Goal: Task Accomplishment & Management: Manage account settings

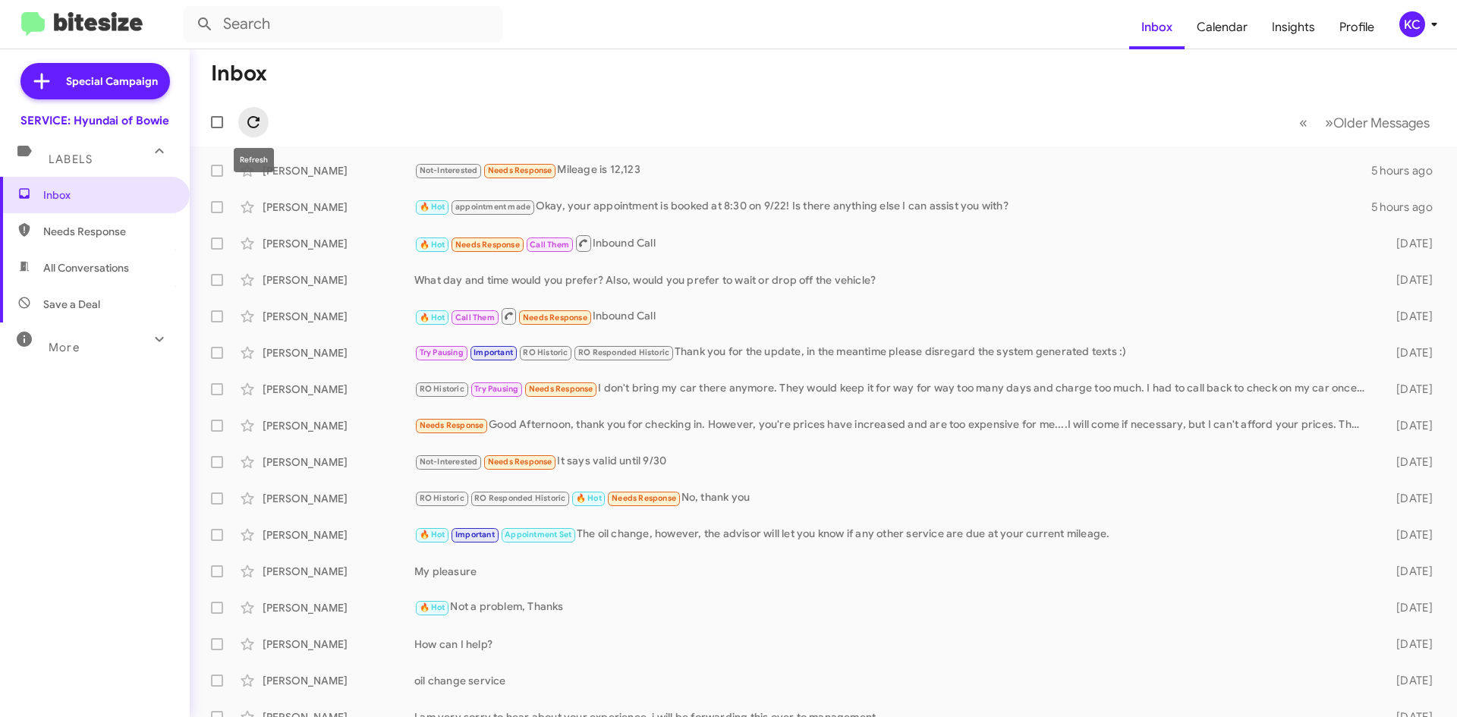
click at [252, 113] on icon at bounding box center [253, 122] width 18 height 18
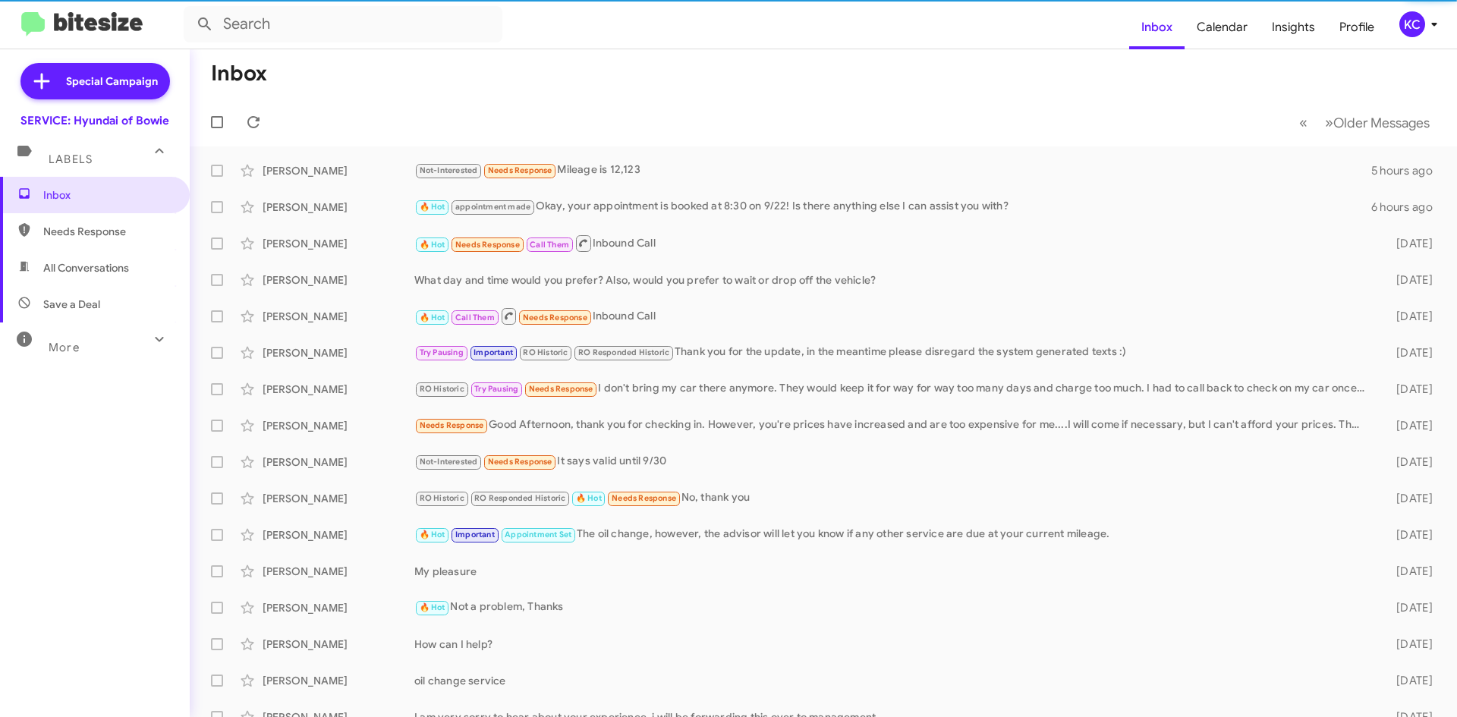
click at [1407, 20] on div "KC" at bounding box center [1413, 24] width 26 height 26
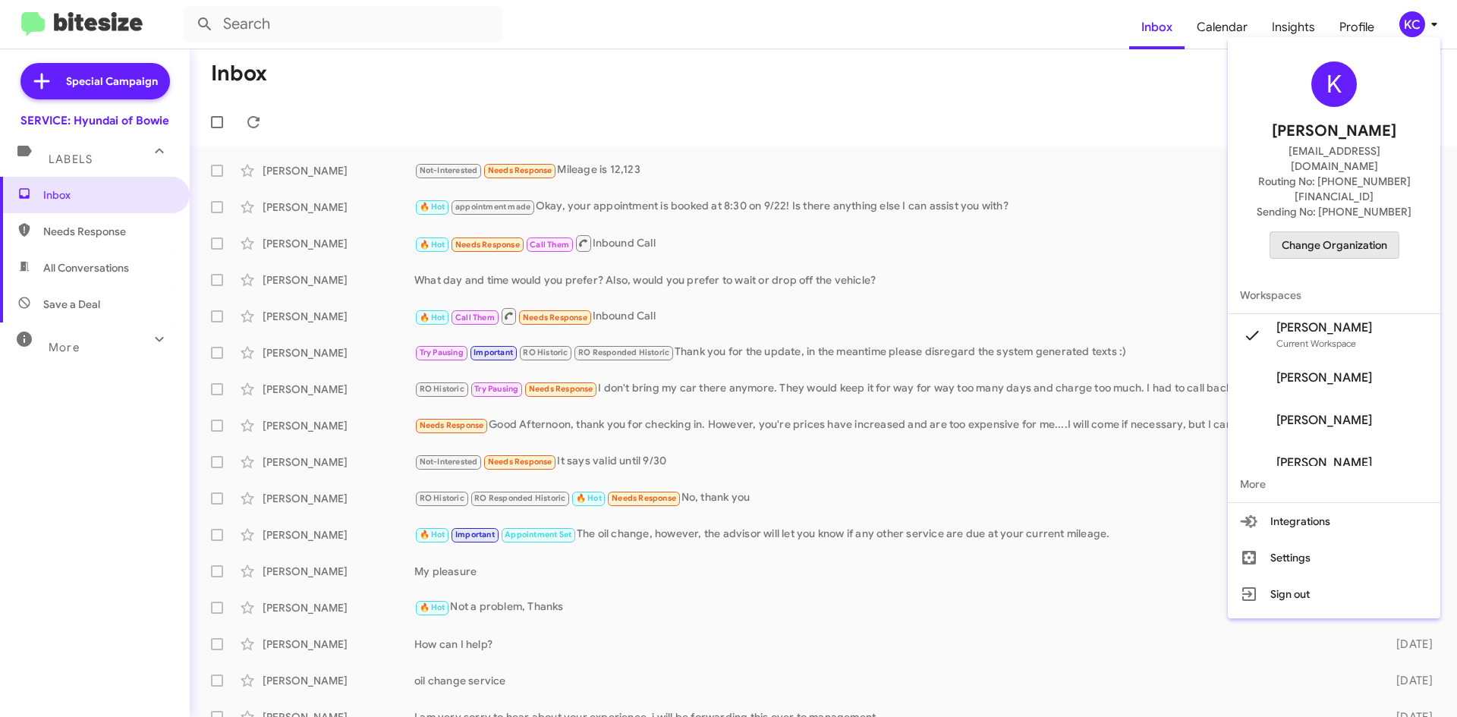
click at [1332, 232] on span "Change Organization" at bounding box center [1335, 245] width 106 height 26
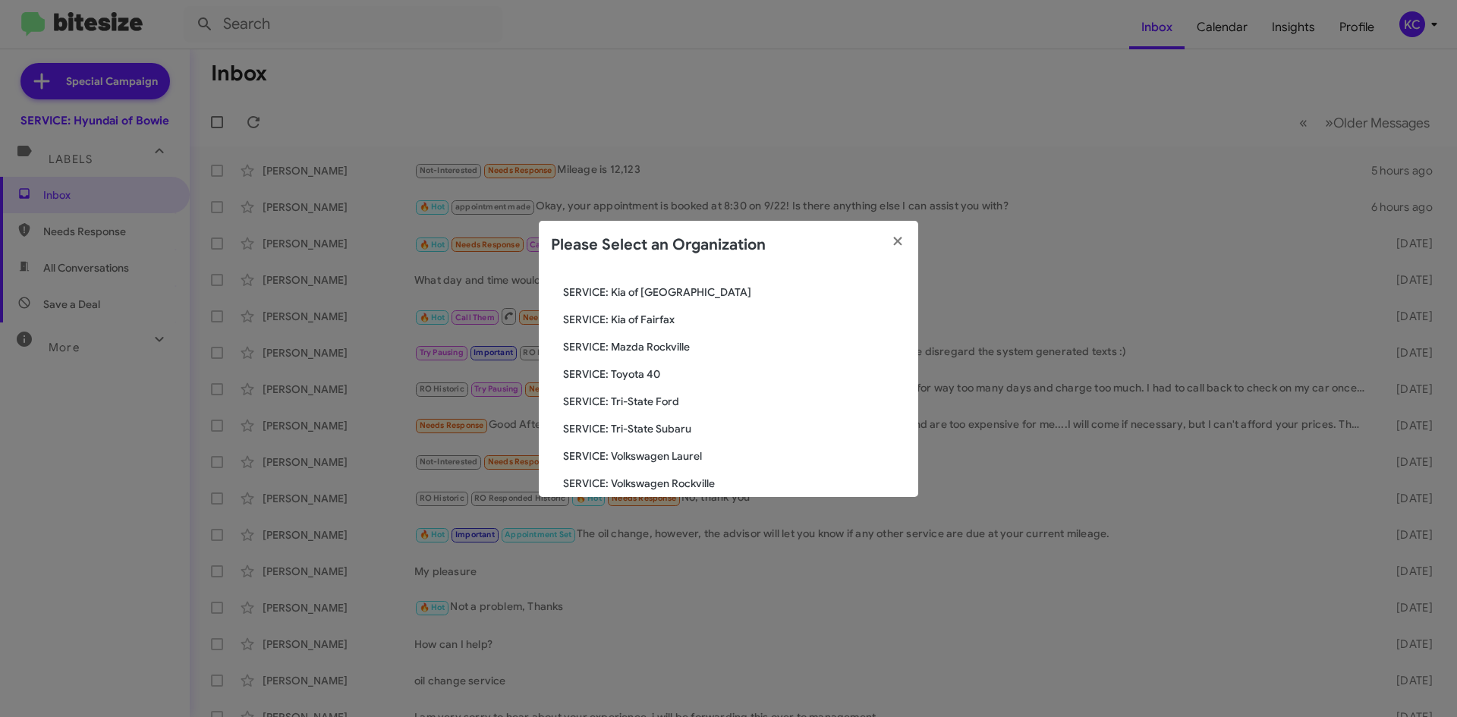
scroll to position [280, 0]
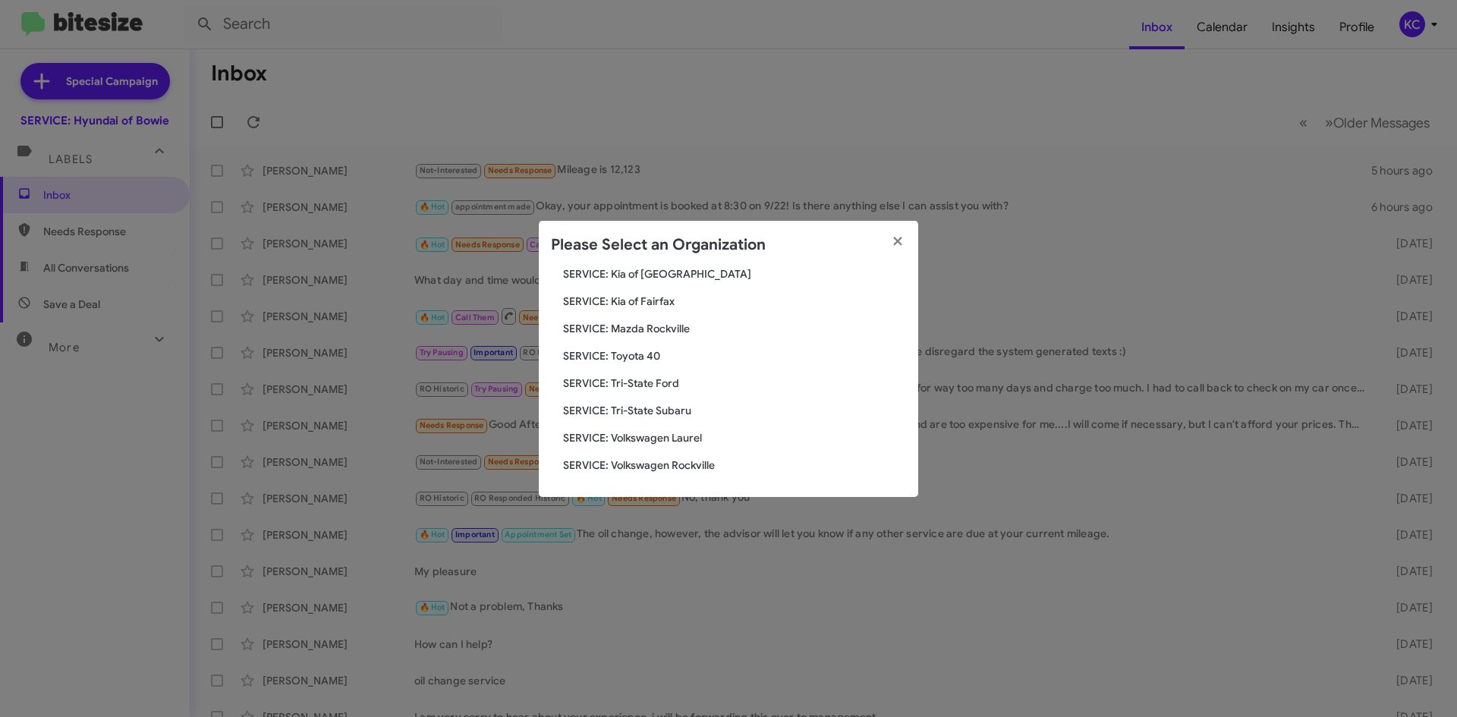
click at [690, 414] on span "SERVICE: Tri-State Subaru" at bounding box center [734, 410] width 343 height 15
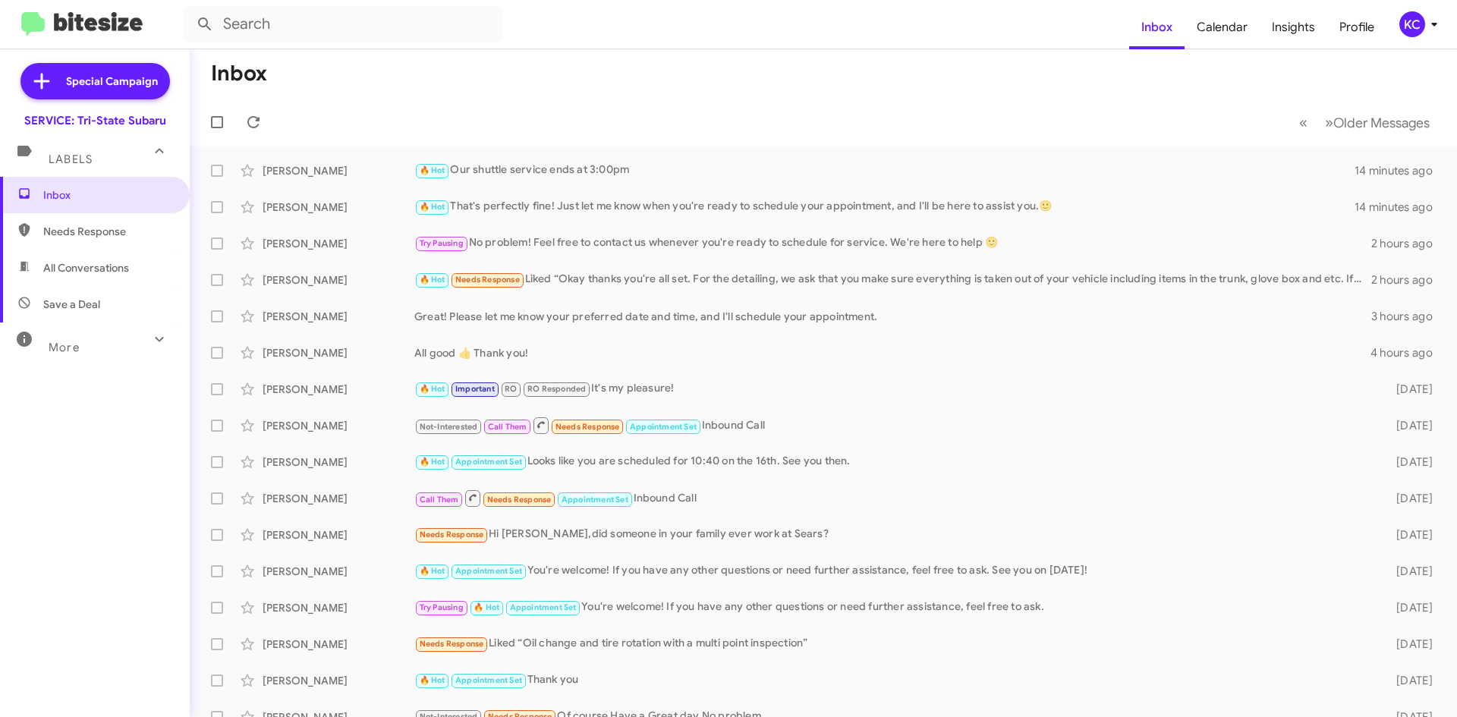
click at [1403, 17] on div "KC" at bounding box center [1413, 24] width 26 height 26
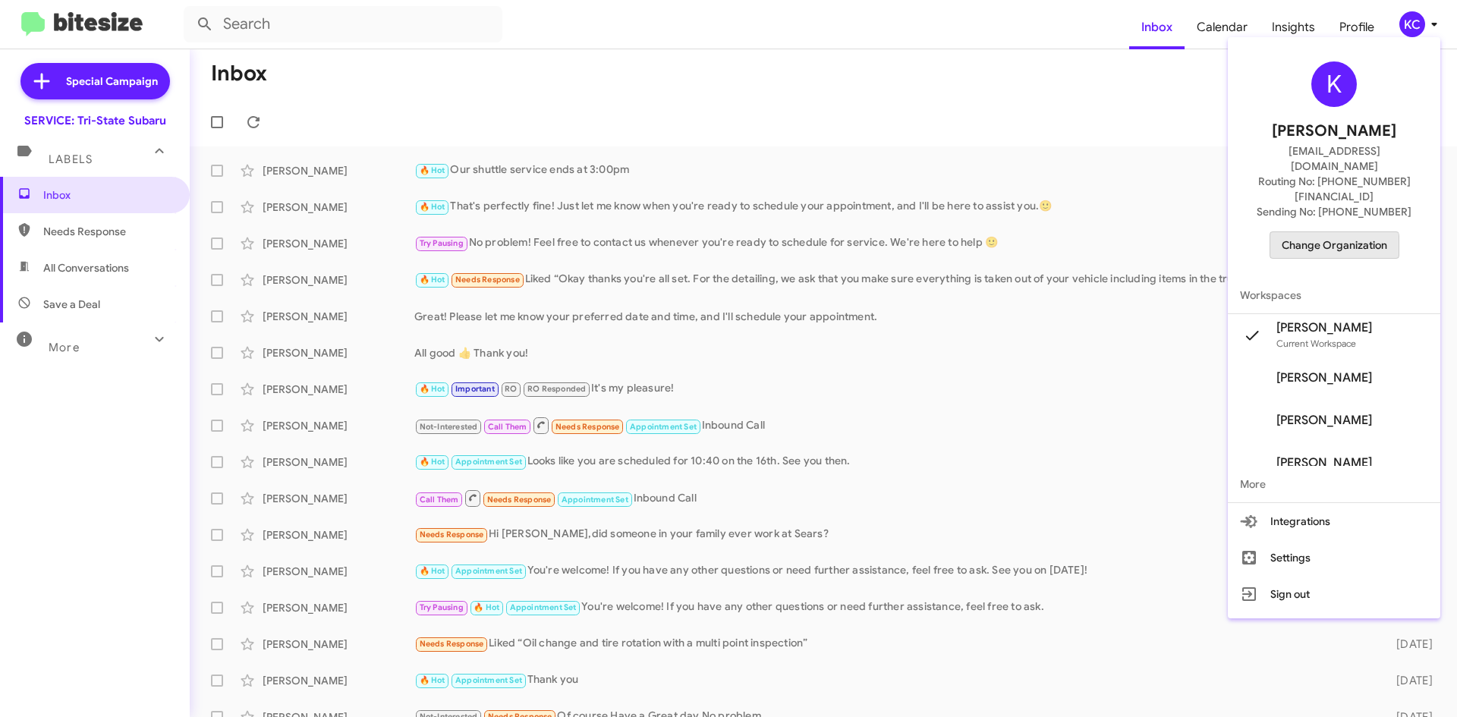
click at [1346, 232] on span "Change Organization" at bounding box center [1335, 245] width 106 height 26
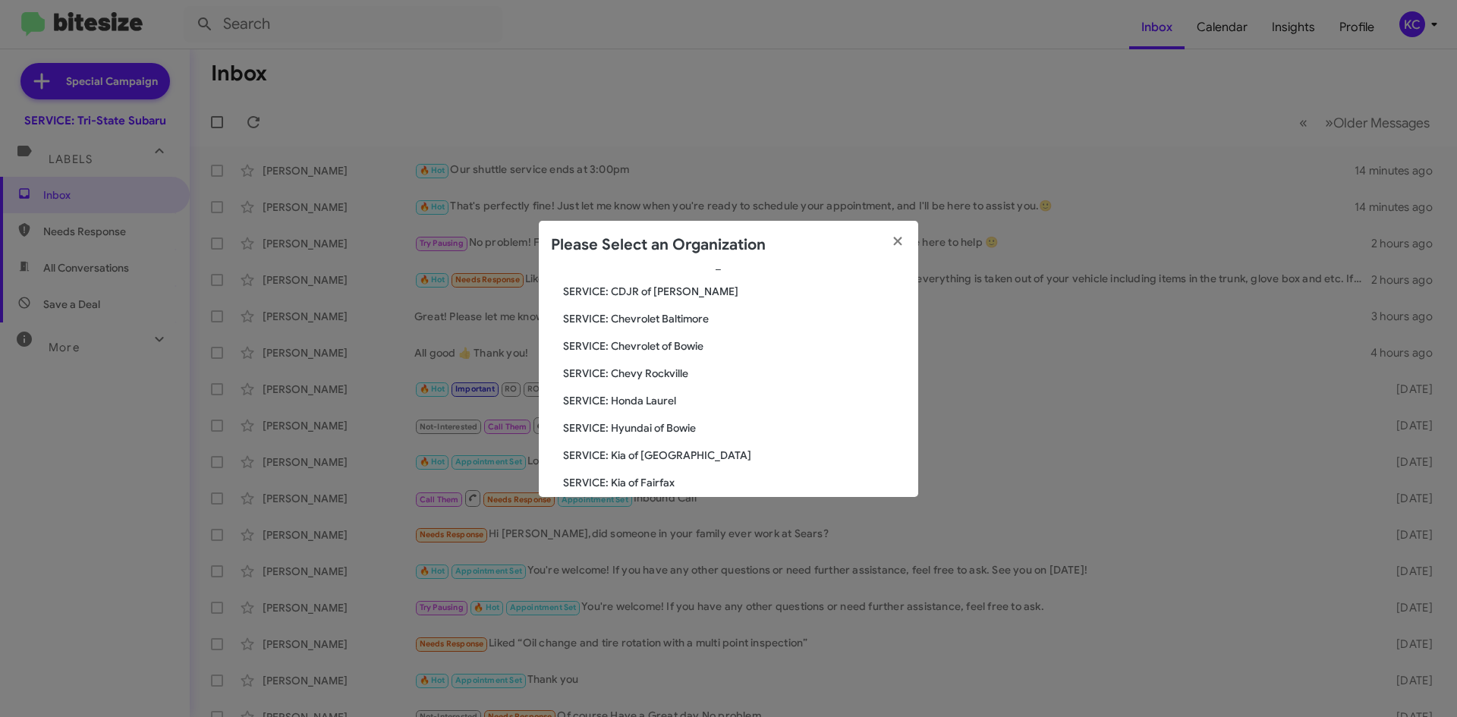
scroll to position [152, 0]
click at [678, 460] on span "SERVICE: Kia of Fairfax" at bounding box center [734, 456] width 343 height 15
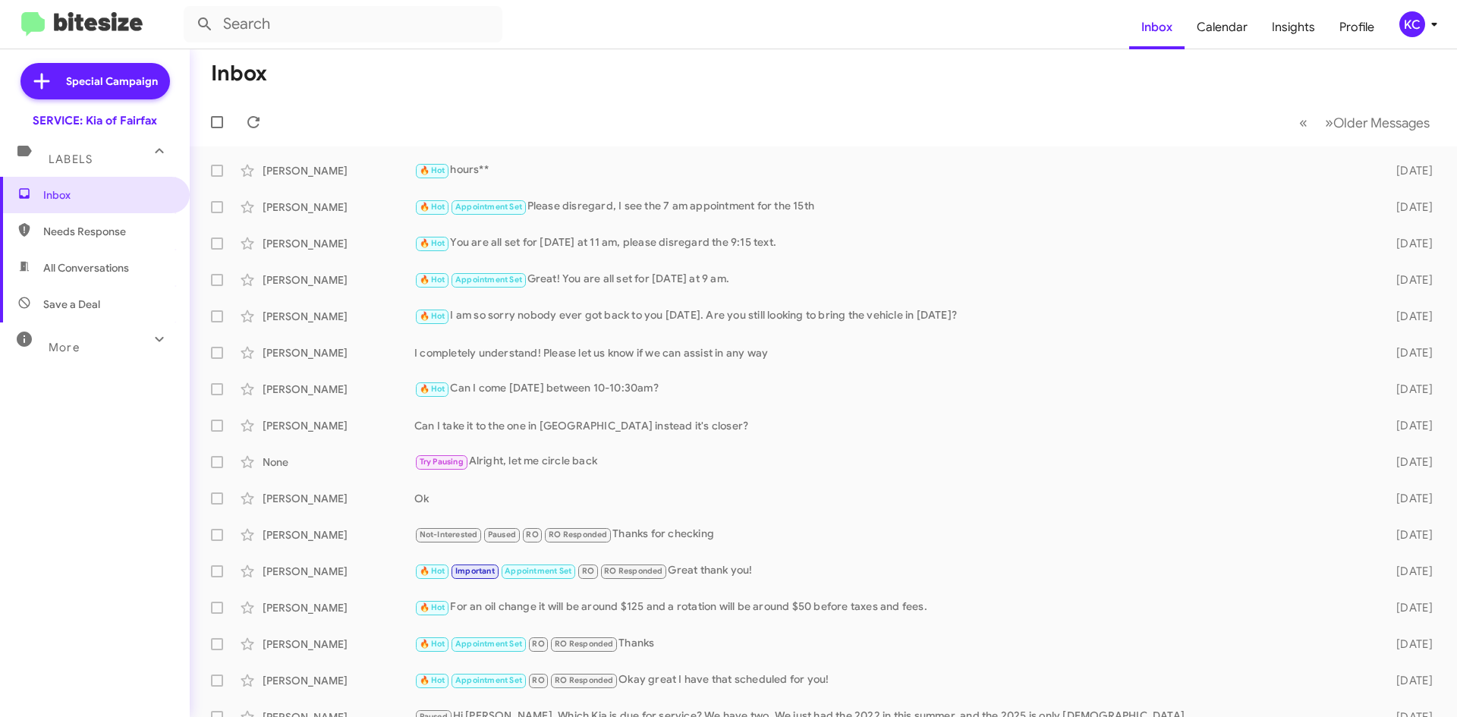
click at [1416, 24] on div "KC" at bounding box center [1413, 24] width 26 height 26
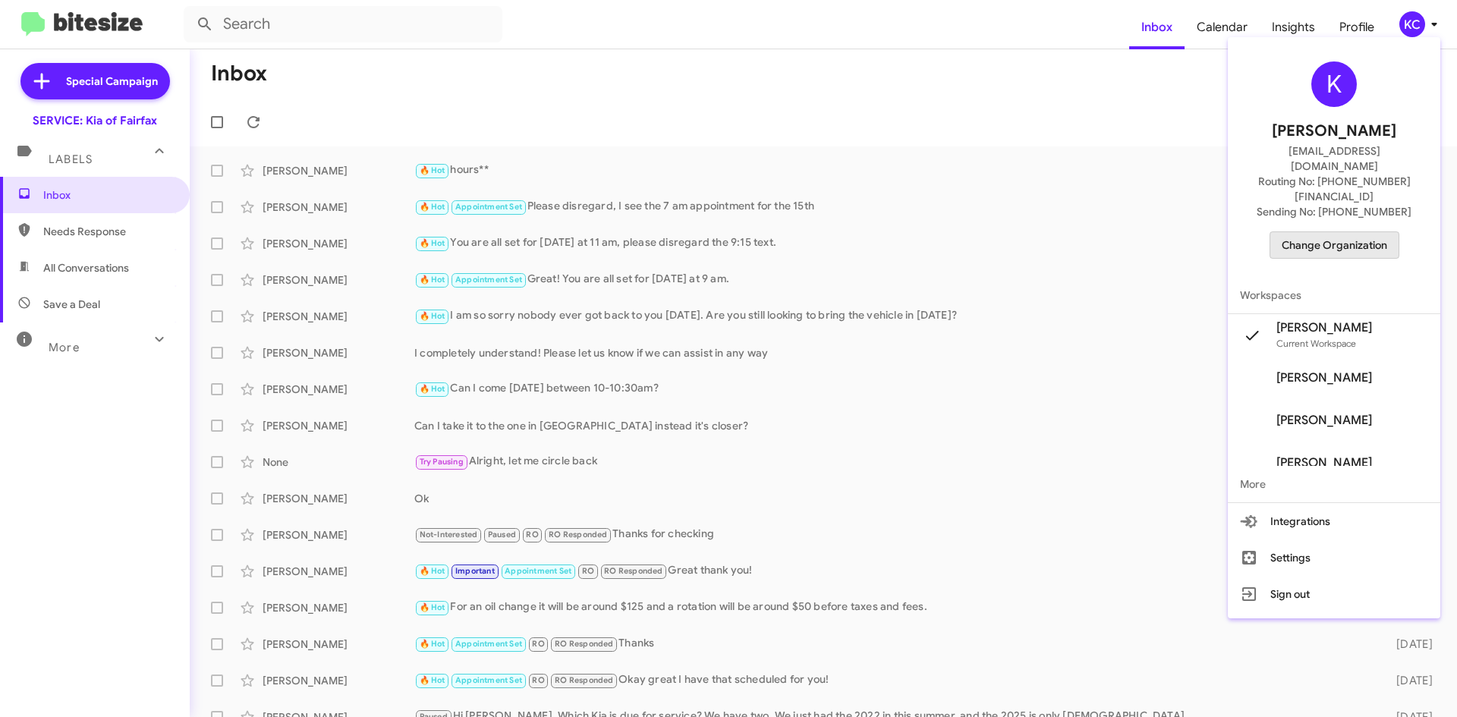
click at [1375, 232] on span "Change Organization" at bounding box center [1335, 245] width 106 height 26
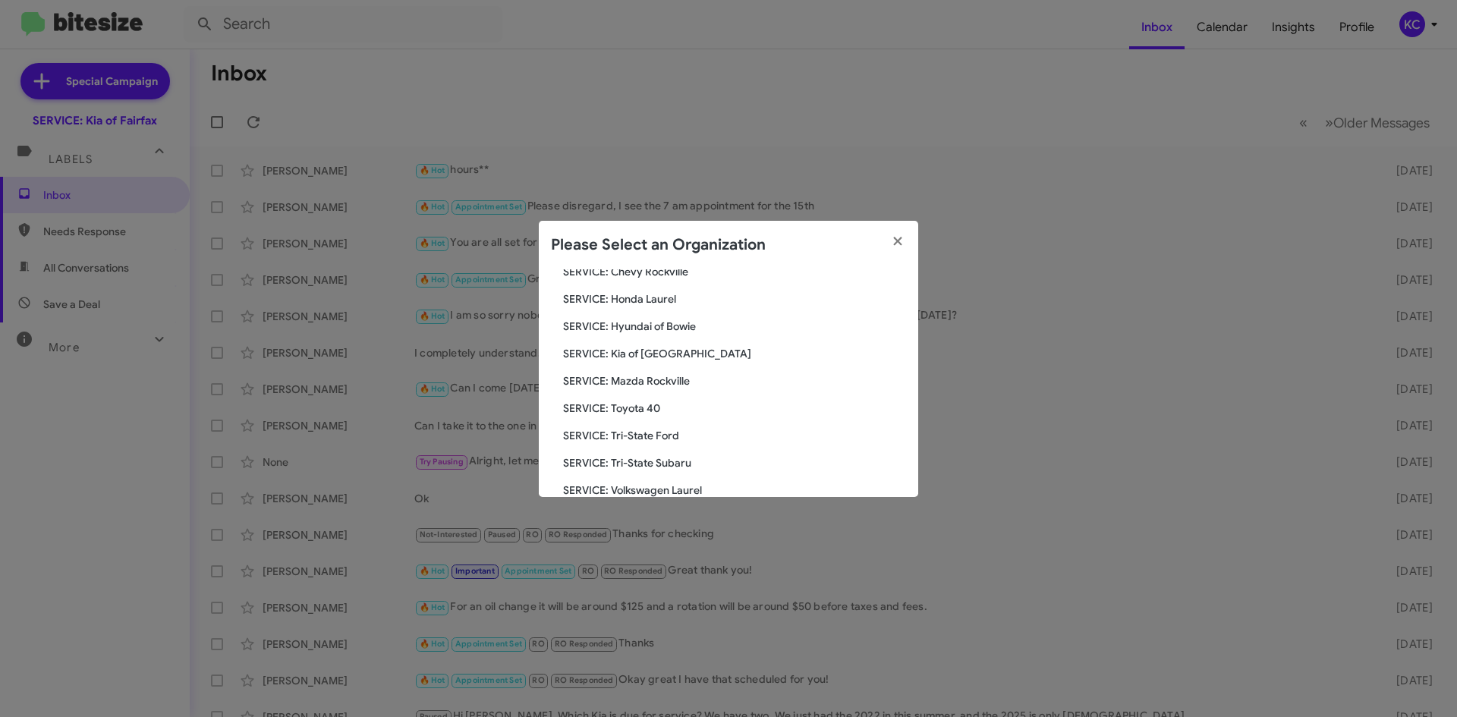
scroll to position [280, 0]
click at [654, 380] on span "SERVICE: Tri-State Ford" at bounding box center [734, 383] width 343 height 15
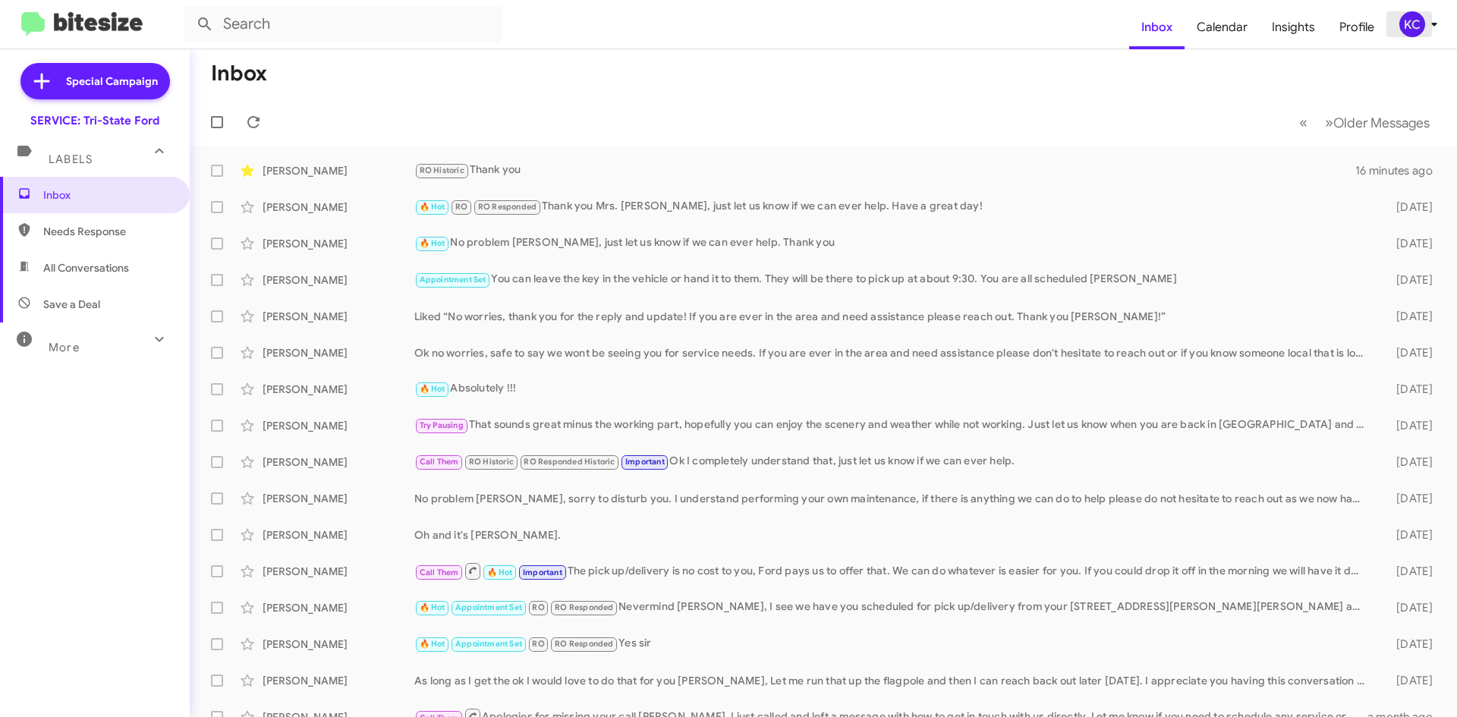
click at [1416, 30] on div "KC" at bounding box center [1413, 24] width 26 height 26
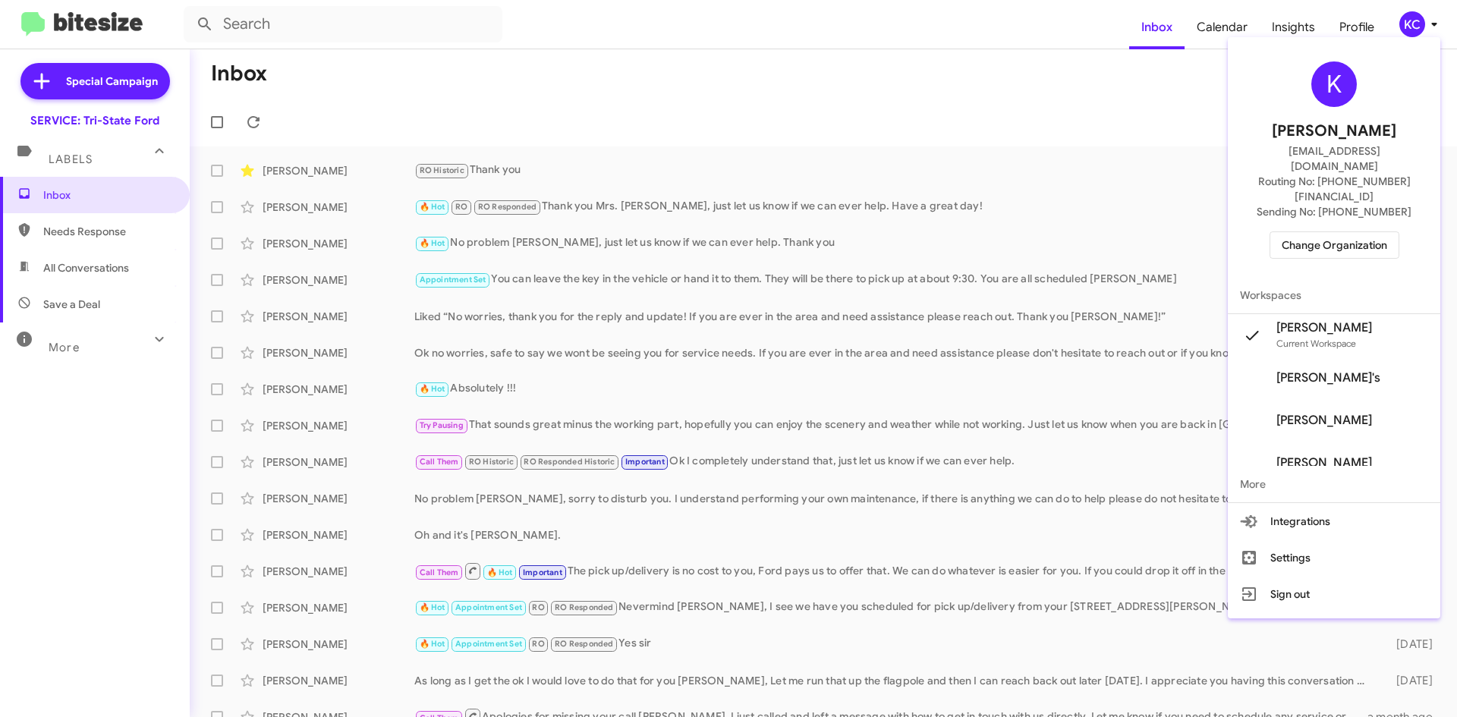
click at [1327, 232] on span "Change Organization" at bounding box center [1335, 245] width 106 height 26
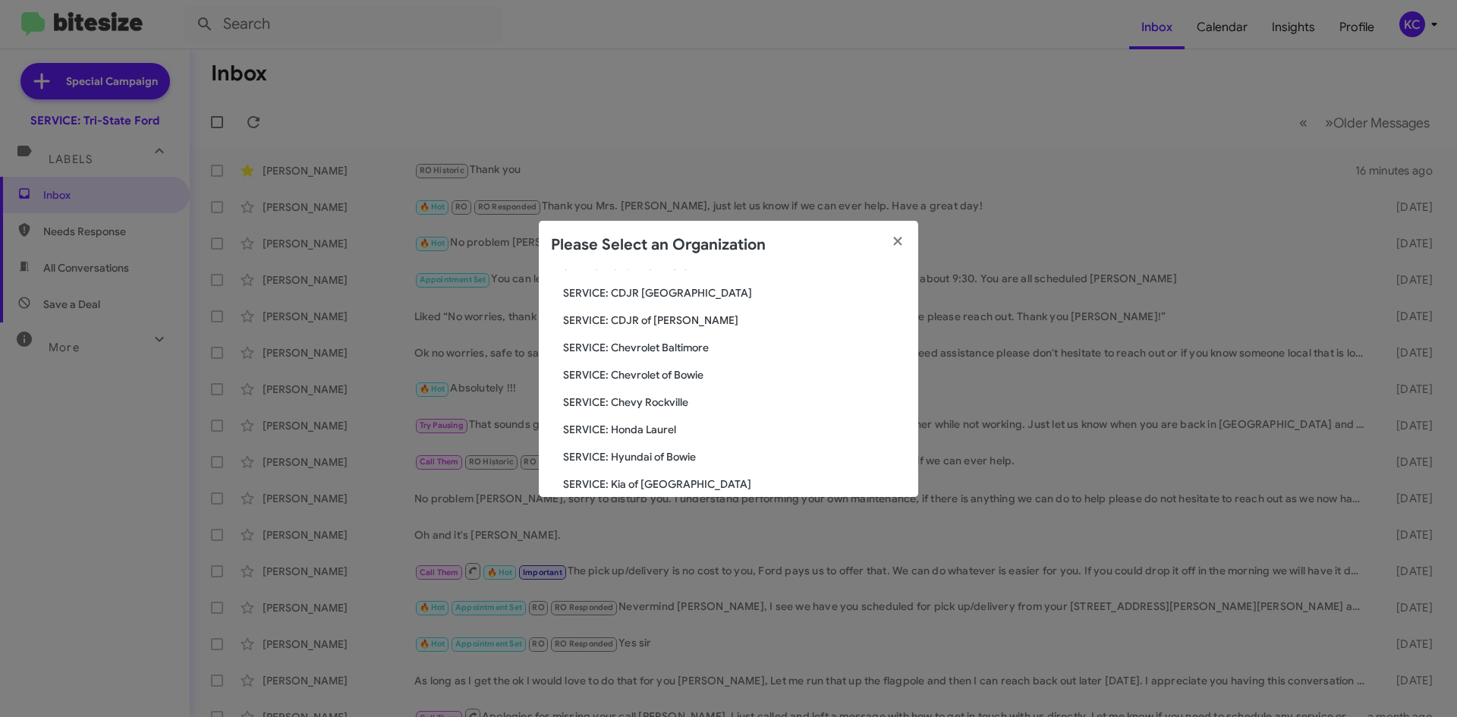
scroll to position [280, 0]
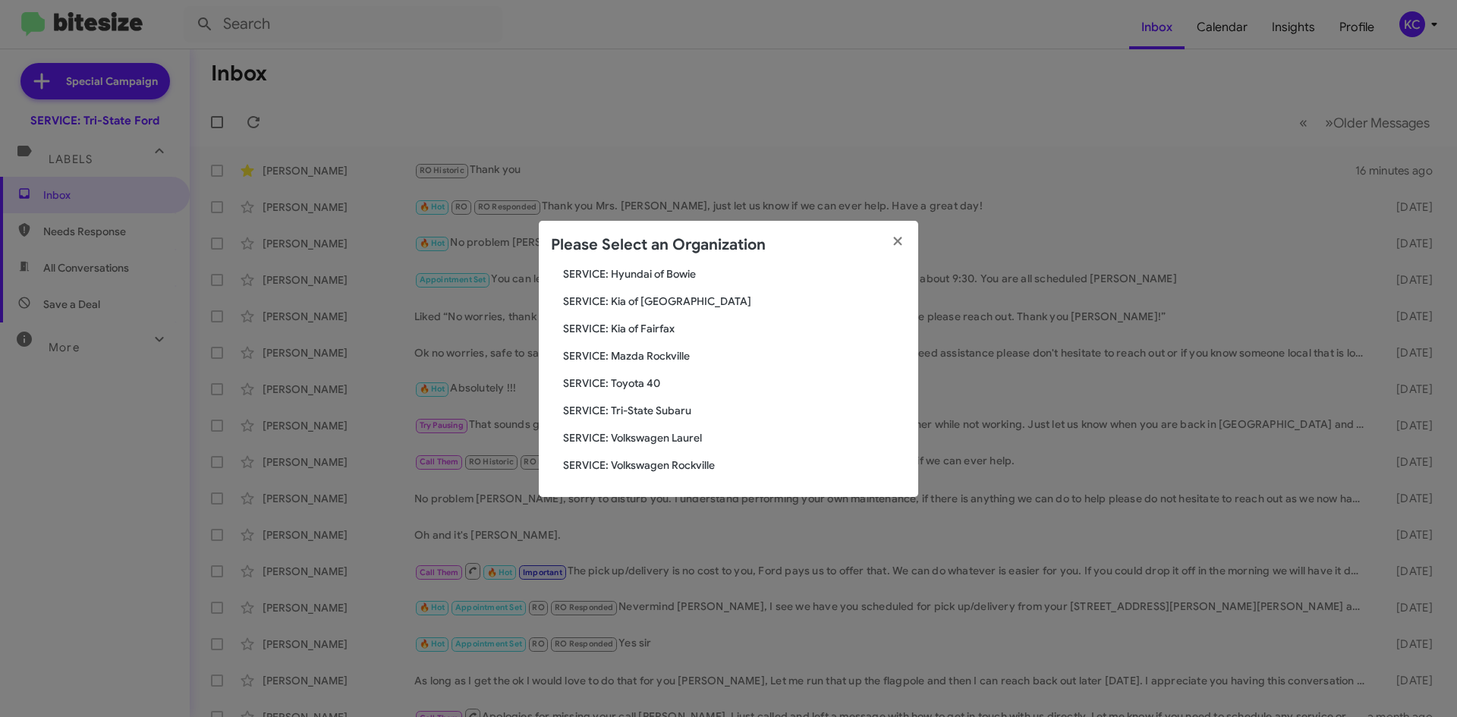
click at [647, 436] on span "SERVICE: Volkswagen Laurel" at bounding box center [734, 437] width 343 height 15
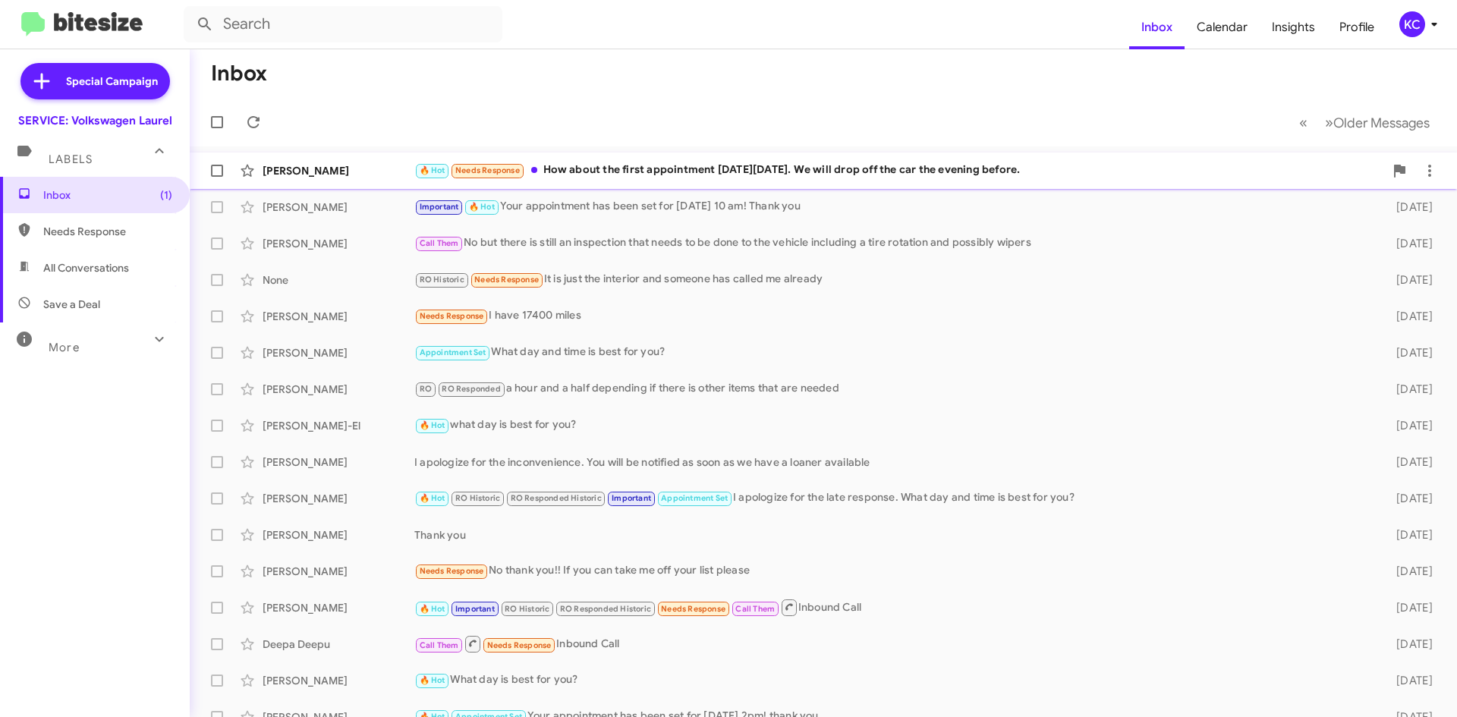
click at [1158, 172] on div "🔥 Hot Needs Response How about the first appointment [DATE][DATE]. We will drop…" at bounding box center [899, 170] width 970 height 17
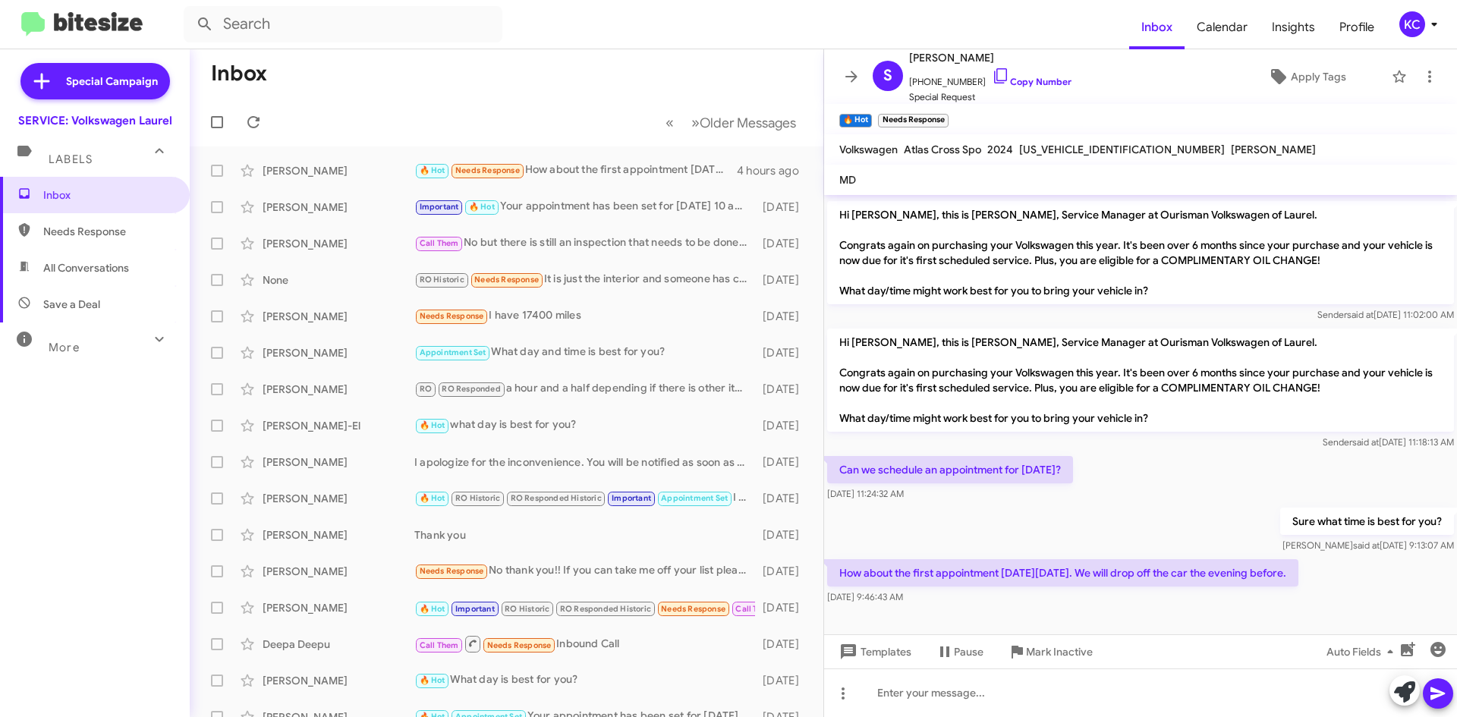
scroll to position [348, 0]
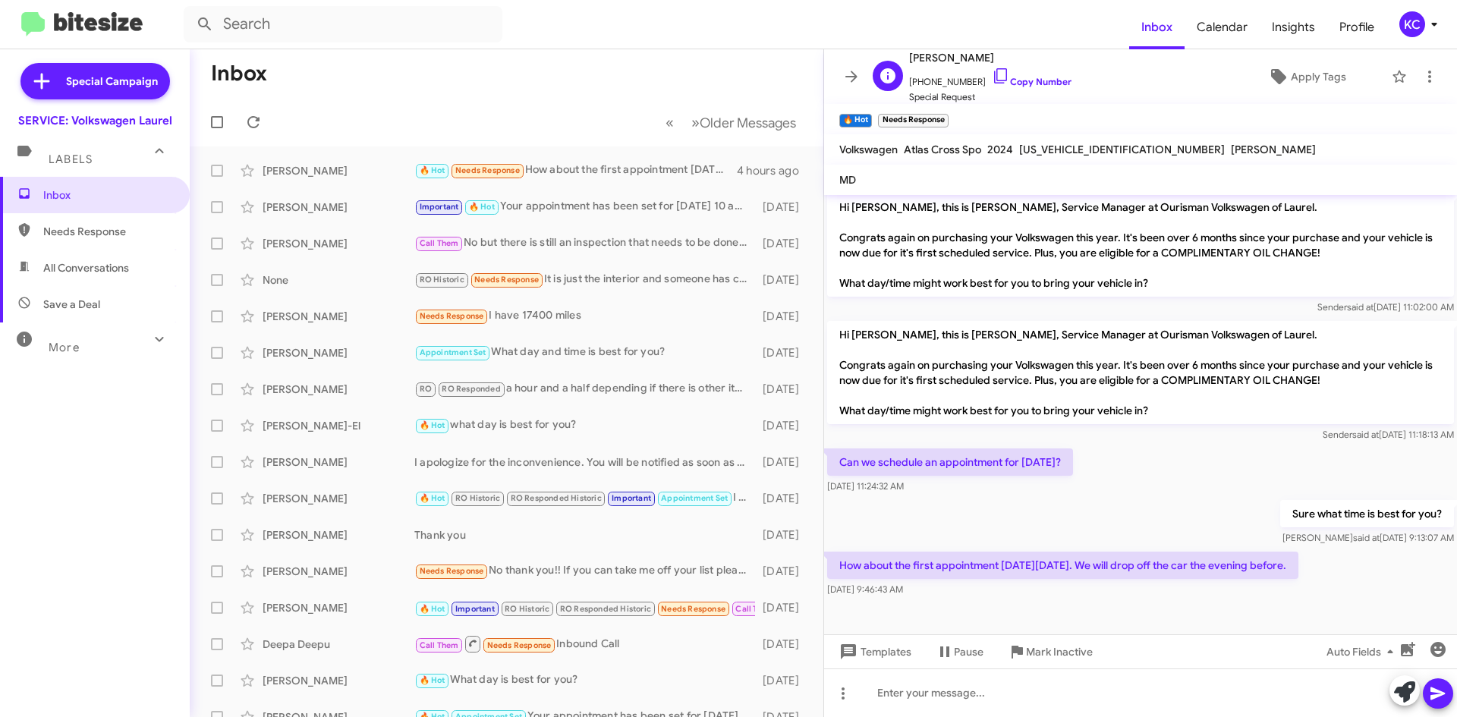
click at [1012, 72] on span "+12404950488 Copy Number" at bounding box center [990, 78] width 162 height 23
click at [994, 68] on icon at bounding box center [1000, 75] width 13 height 15
click at [997, 68] on icon at bounding box center [1001, 76] width 18 height 18
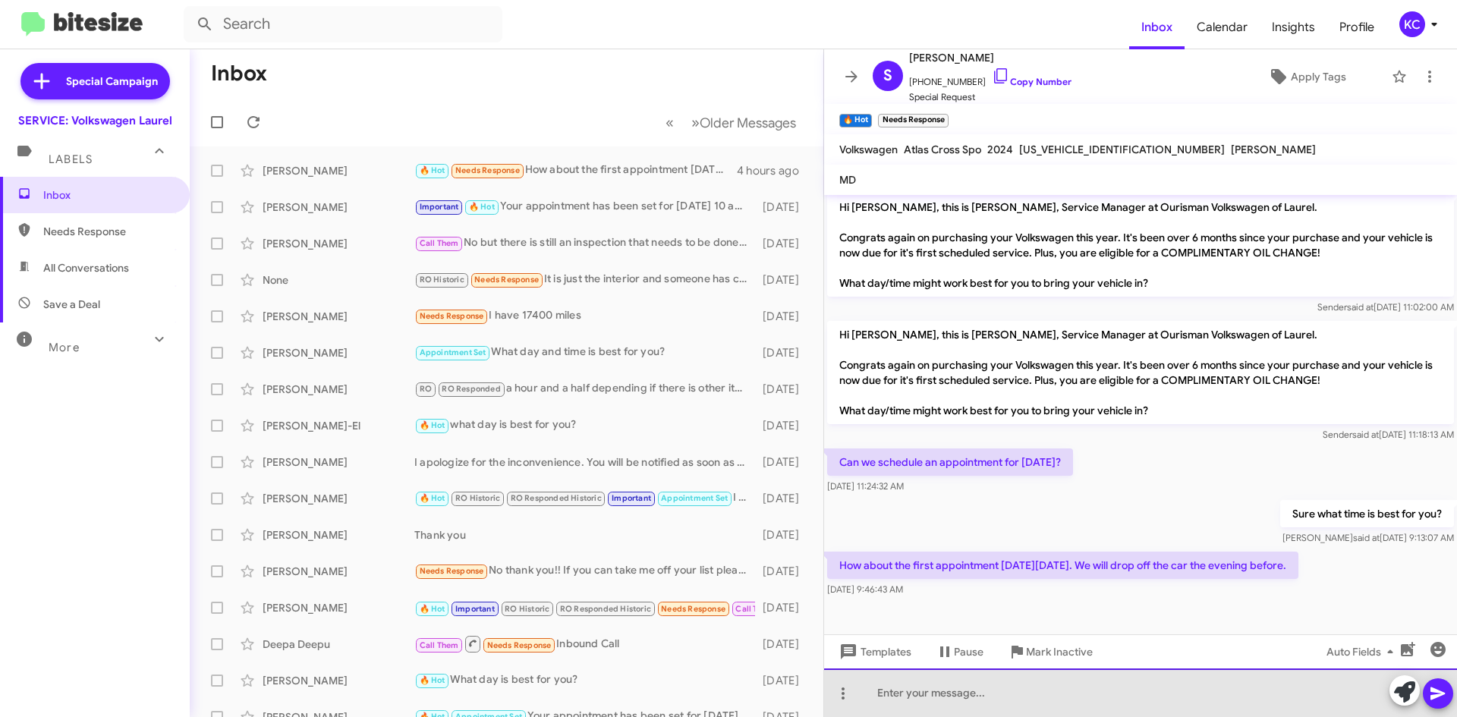
click at [1271, 682] on div at bounding box center [1140, 693] width 633 height 49
click at [898, 689] on div "Hi! your appointment was set for 7am on the 23rd." at bounding box center [1140, 693] width 633 height 49
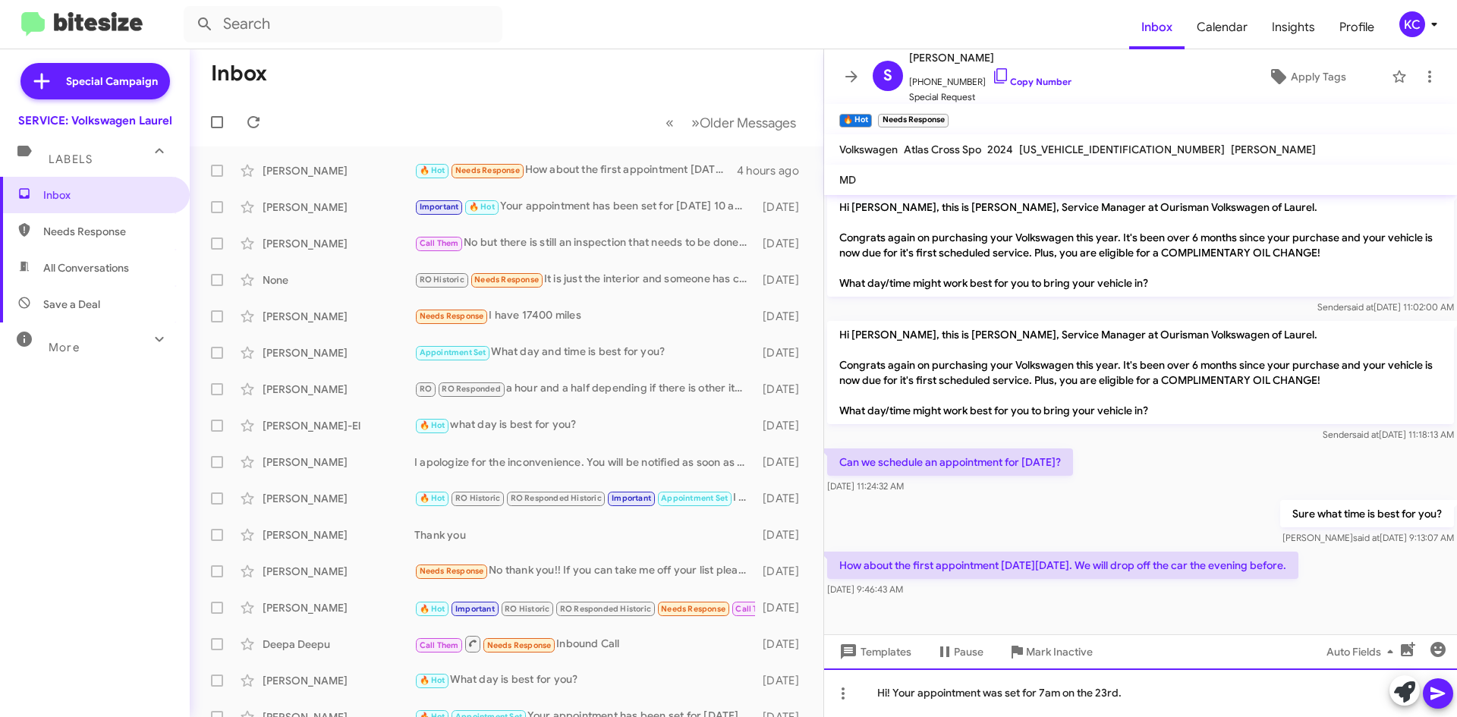
click at [1164, 694] on div "Hi! Your appointment was set for 7am on the 23rd." at bounding box center [1140, 693] width 633 height 49
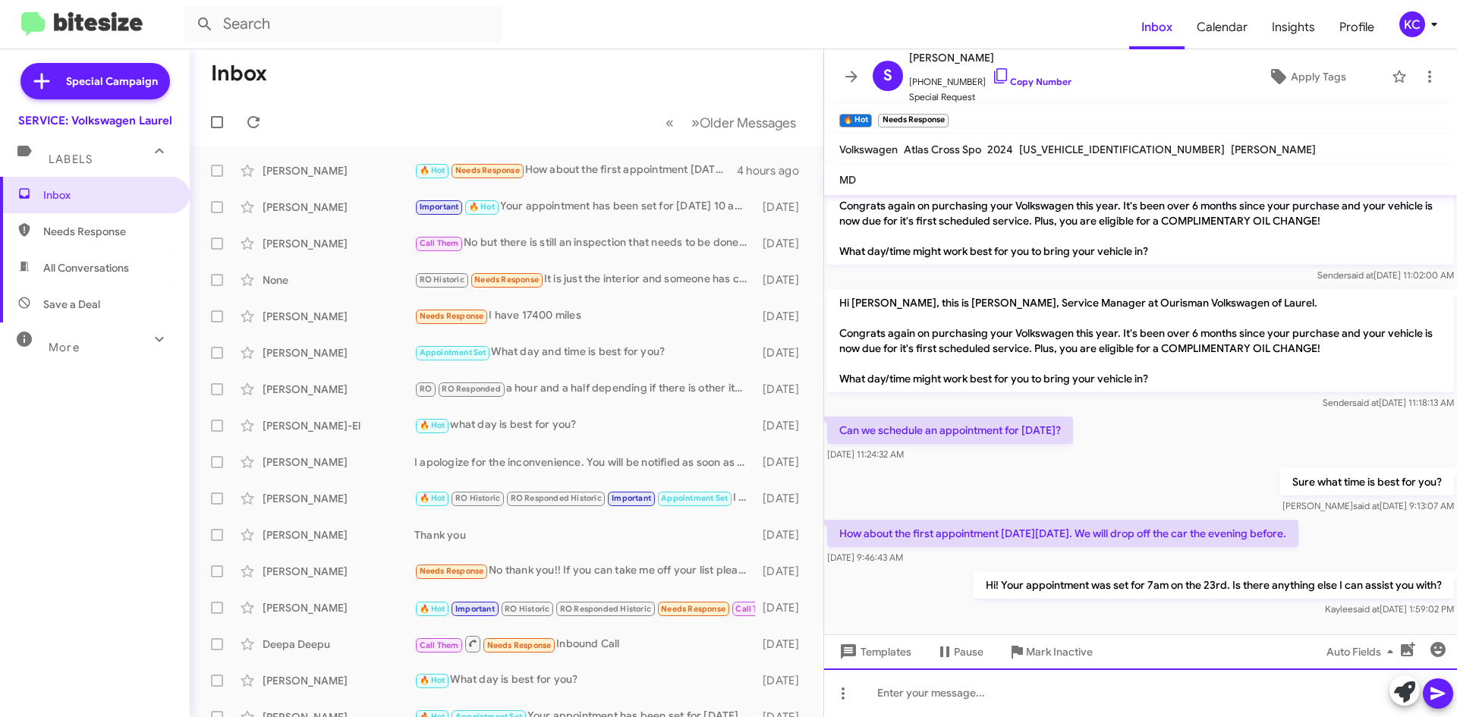
scroll to position [403, 0]
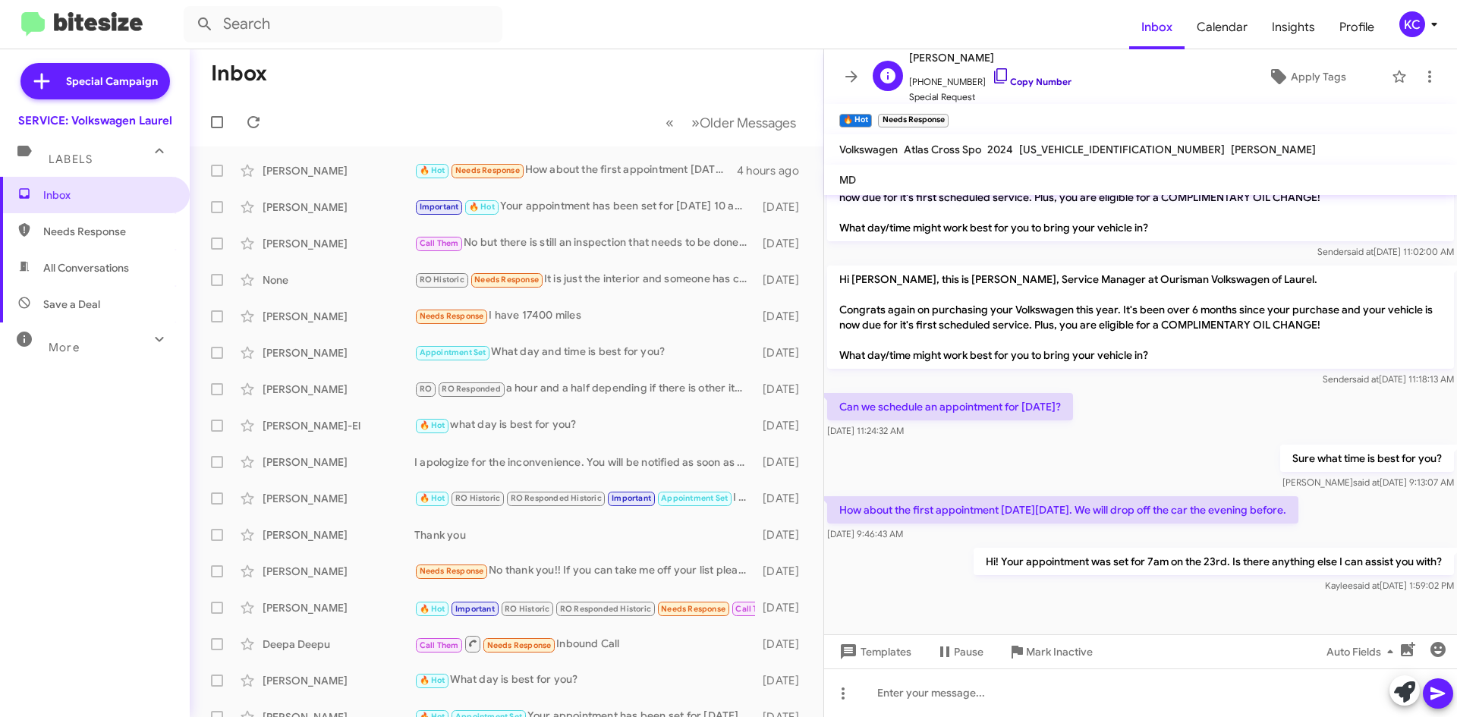
click at [1025, 77] on link "Copy Number" at bounding box center [1032, 81] width 80 height 11
click at [1418, 34] on div "KC" at bounding box center [1413, 24] width 26 height 26
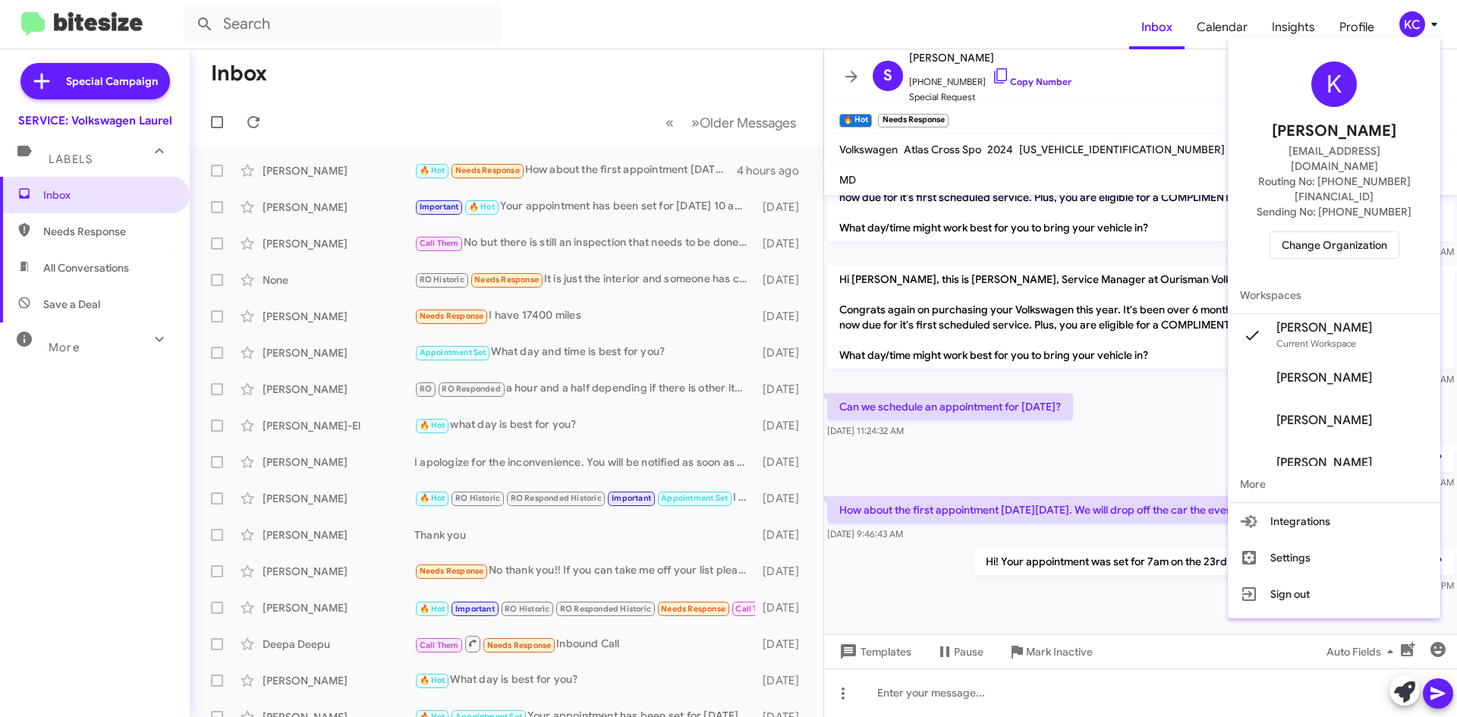
click at [1356, 232] on span "Change Organization" at bounding box center [1335, 245] width 106 height 26
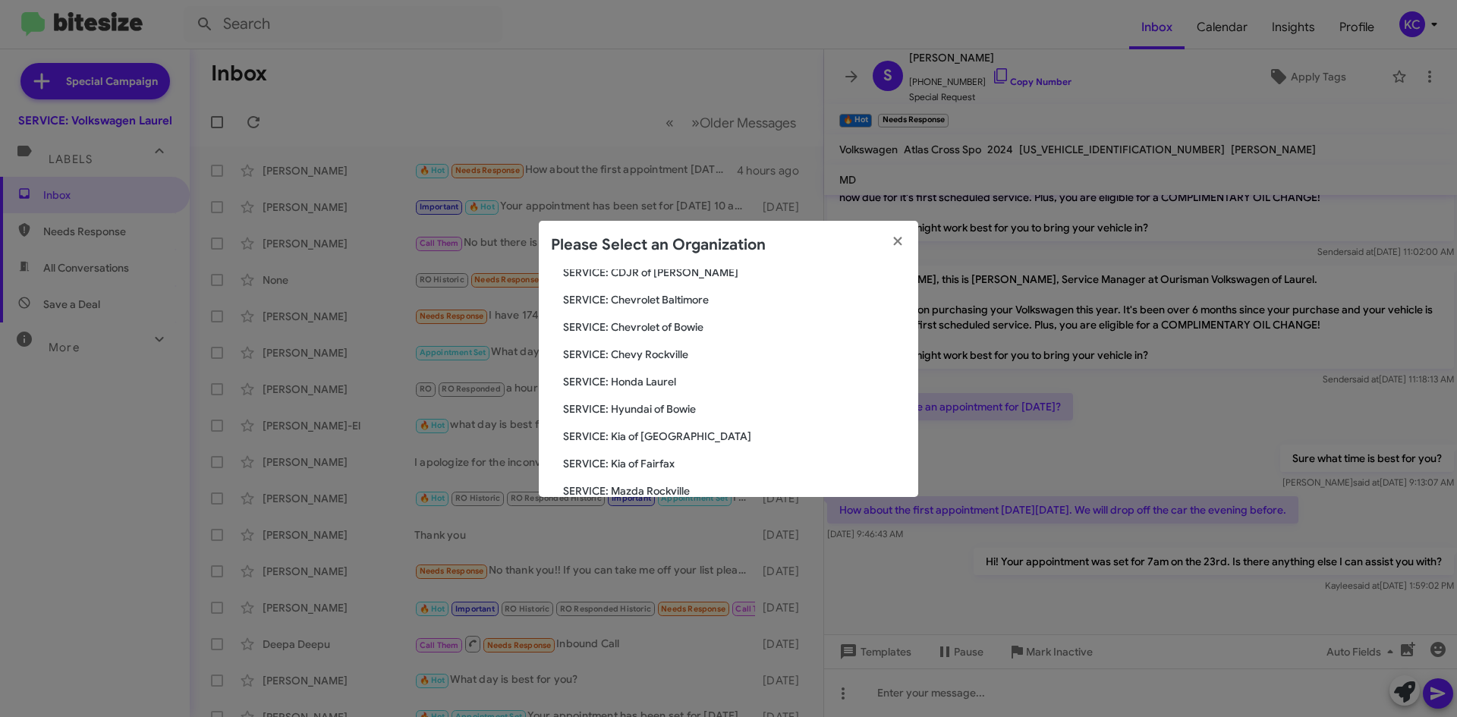
scroll to position [152, 0]
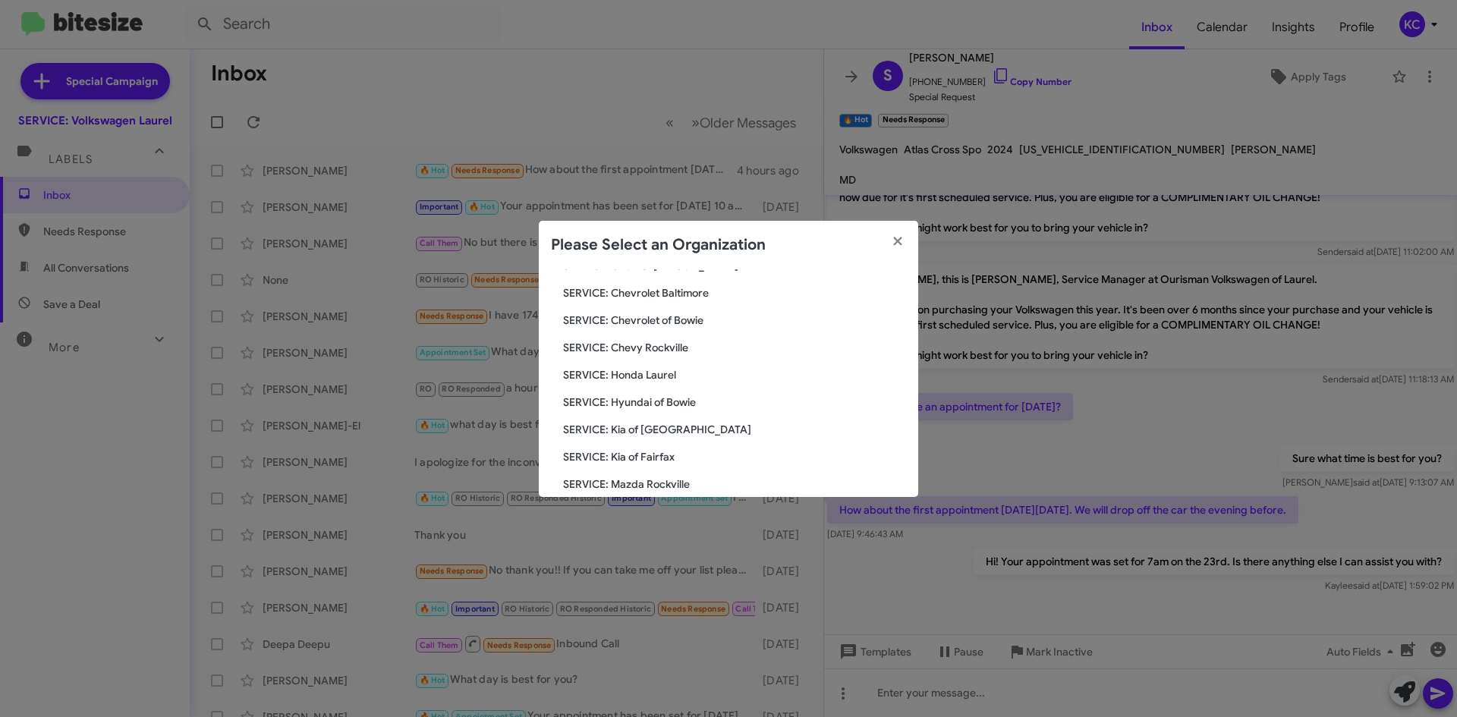
click at [657, 403] on span "SERVICE: Hyundai of Bowie" at bounding box center [734, 402] width 343 height 15
